Goal: Transaction & Acquisition: Purchase product/service

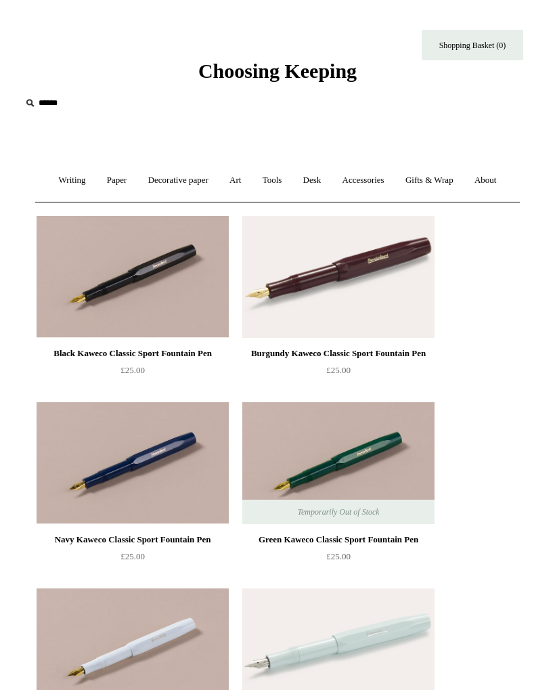
click at [262, 65] on span "Choosing Keeping" at bounding box center [277, 71] width 158 height 22
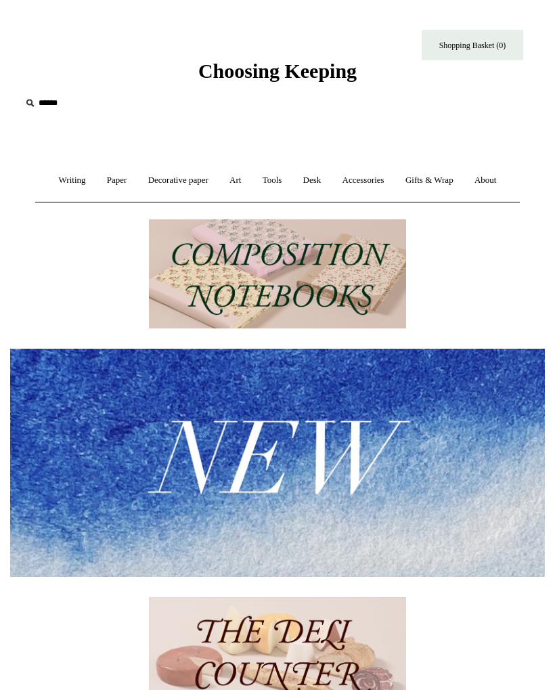
click at [269, 470] on img at bounding box center [277, 462] width 535 height 227
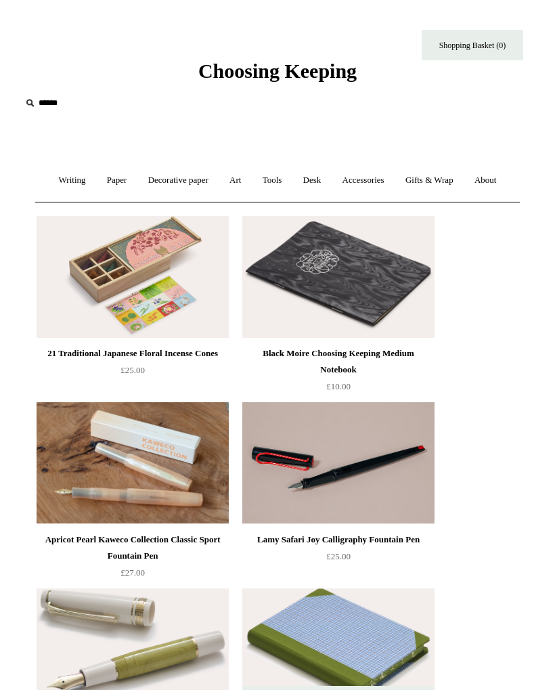
click at [67, 179] on link "Writing +" at bounding box center [72, 180] width 46 height 36
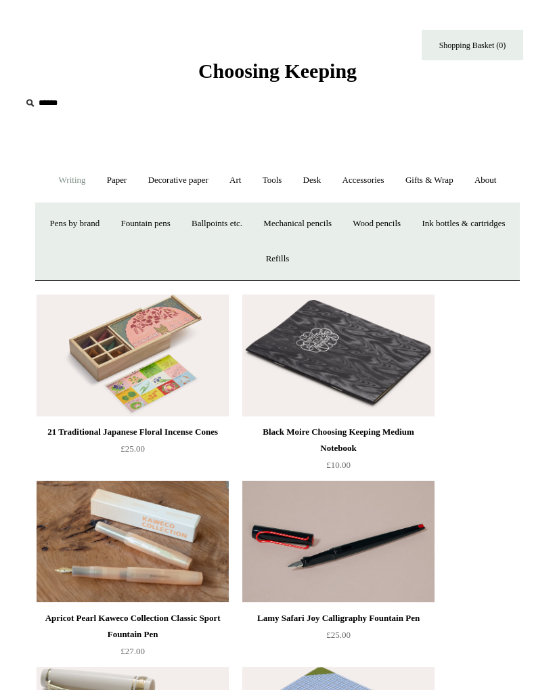
click at [412, 242] on link "Ink bottles & cartridges +" at bounding box center [463, 224] width 102 height 36
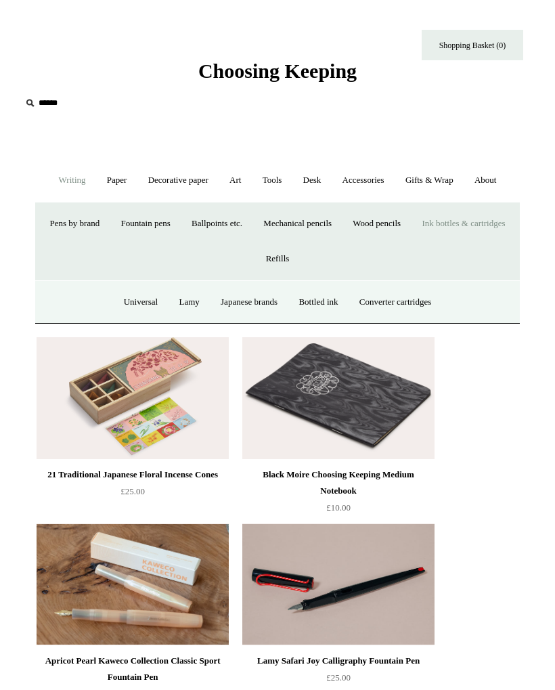
click at [244, 304] on link "Japanese brands" at bounding box center [249, 302] width 76 height 36
